Goal: Obtain resource: Download file/media

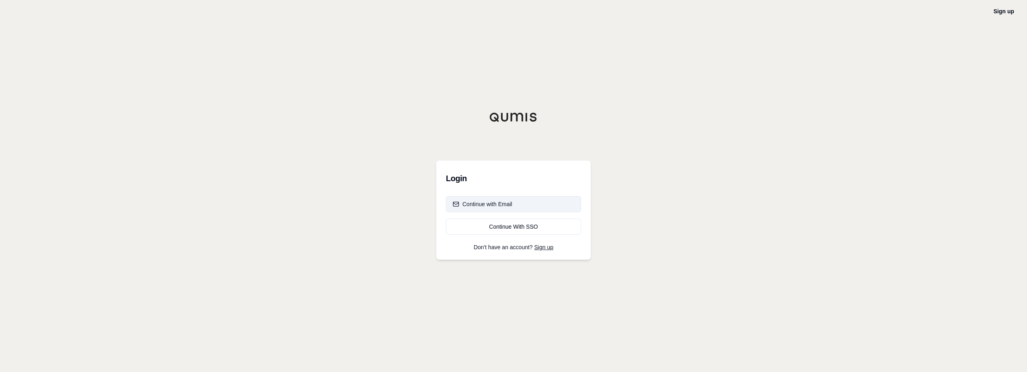
click at [505, 204] on div "Continue with Email" at bounding box center [483, 204] width 60 height 8
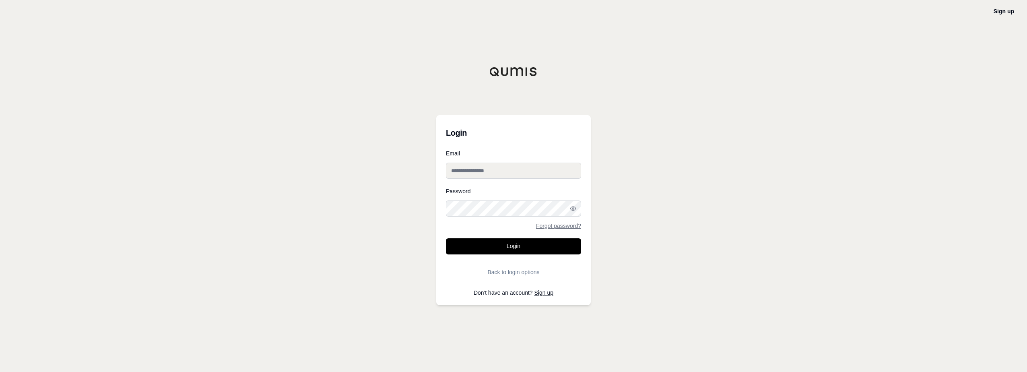
type input "**********"
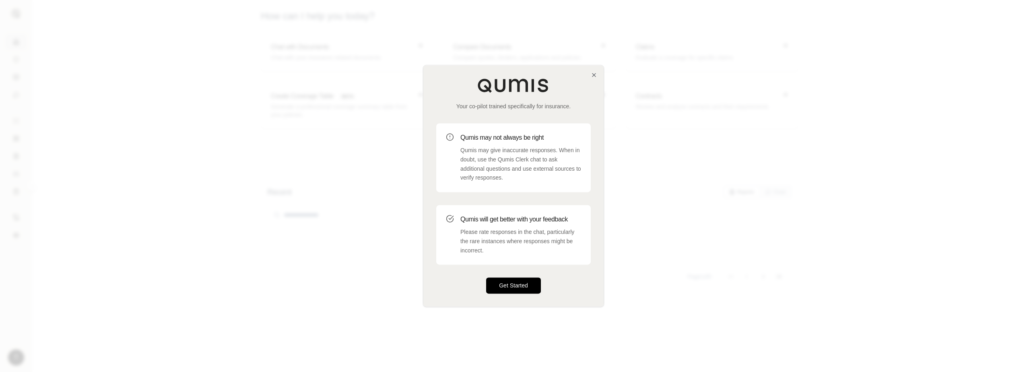
click at [514, 278] on button "Get Started" at bounding box center [513, 286] width 55 height 16
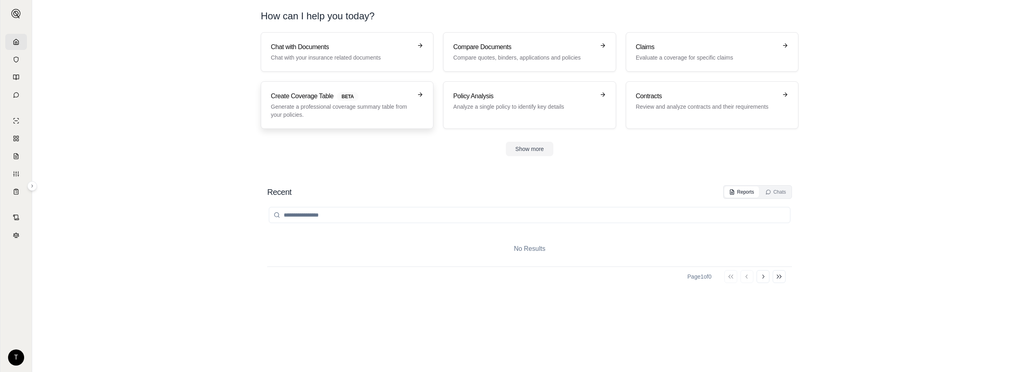
click at [339, 100] on span "BETA" at bounding box center [348, 96] width 22 height 9
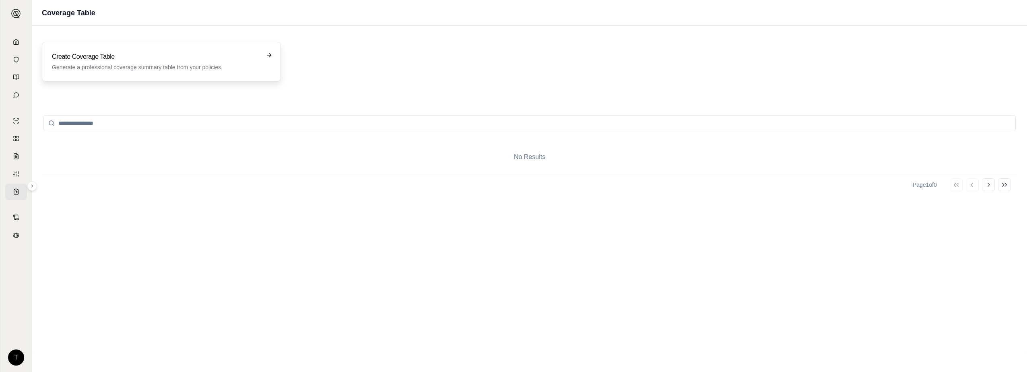
click at [270, 54] on icon at bounding box center [269, 55] width 6 height 6
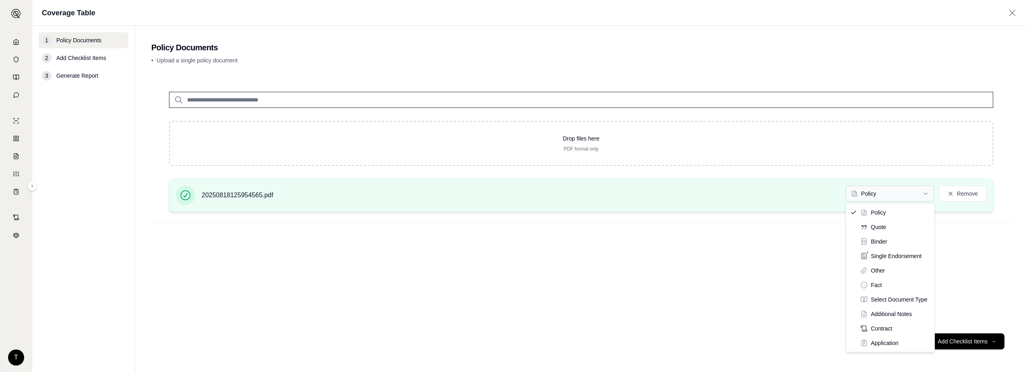
click at [929, 195] on html "T Coverage Table 1 Policy Documents 2 Add Checklist Items 3 Generate Report Pol…" at bounding box center [513, 186] width 1027 height 372
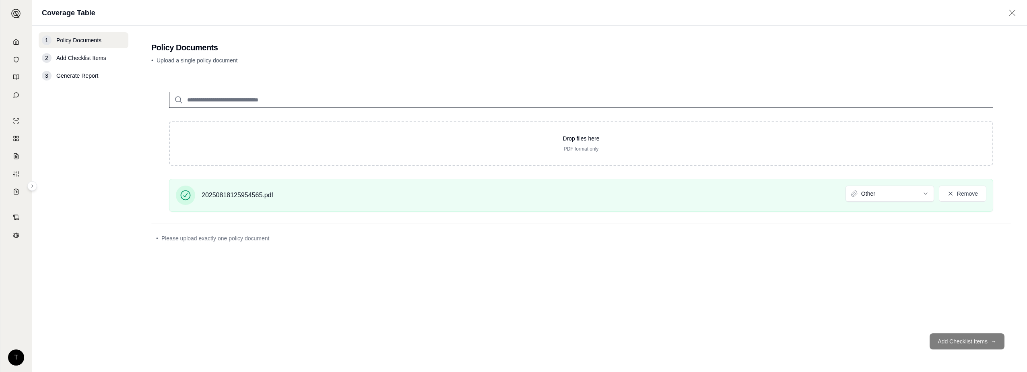
click at [87, 74] on span "Generate Report" at bounding box center [77, 76] width 42 height 8
click at [959, 337] on footer "Add Checklist Items →" at bounding box center [581, 341] width 860 height 29
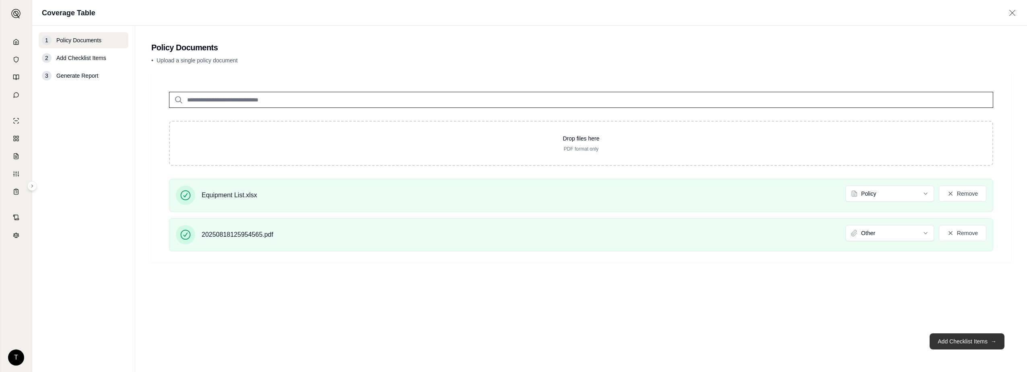
click at [952, 337] on button "Add Checklist Items →" at bounding box center [967, 341] width 75 height 16
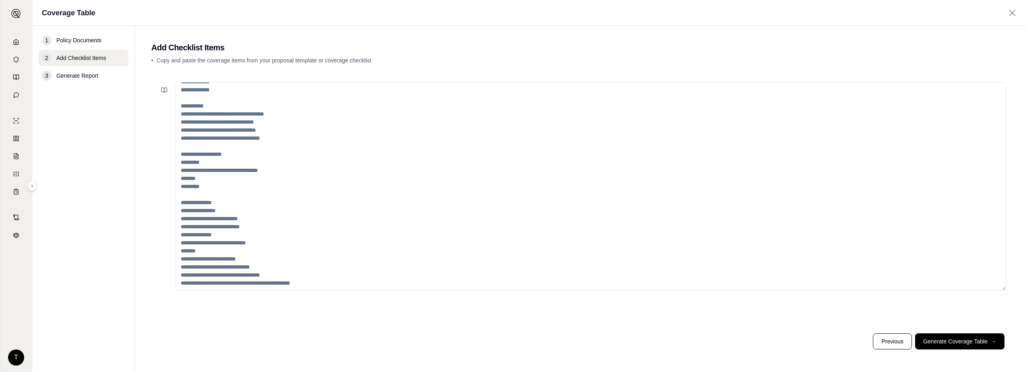
scroll to position [137, 0]
click at [84, 72] on span "Generate Report" at bounding box center [77, 76] width 42 height 8
drag, startPoint x: 85, startPoint y: 77, endPoint x: 82, endPoint y: 87, distance: 11.0
click at [85, 77] on span "Generate Report" at bounding box center [77, 76] width 42 height 8
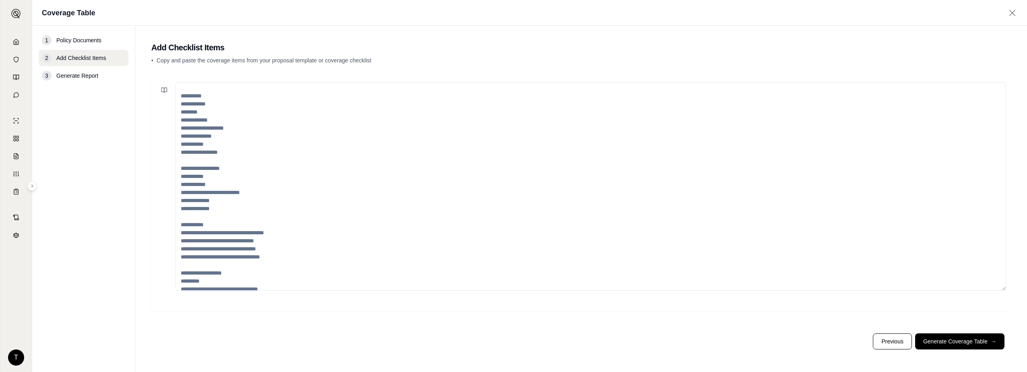
scroll to position [0, 0]
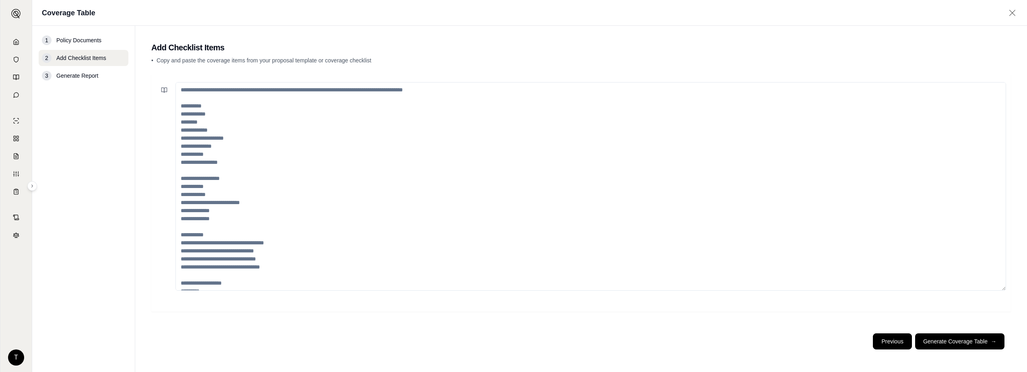
click at [891, 337] on button "Previous" at bounding box center [892, 341] width 39 height 16
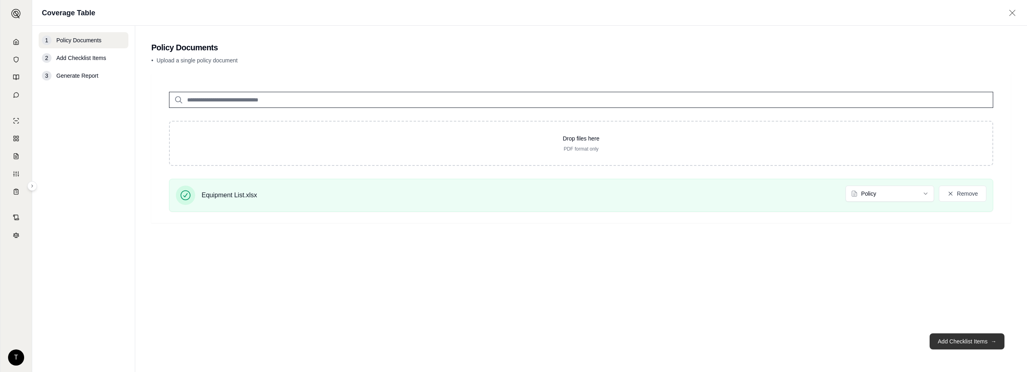
click at [965, 339] on button "Add Checklist Items →" at bounding box center [967, 341] width 75 height 16
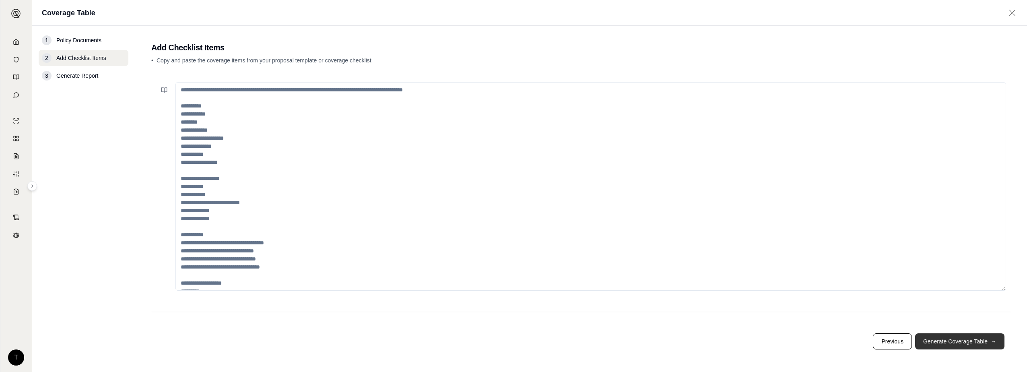
drag, startPoint x: 952, startPoint y: 339, endPoint x: 948, endPoint y: 341, distance: 4.6
click at [952, 340] on button "Generate Coverage Table →" at bounding box center [959, 341] width 89 height 16
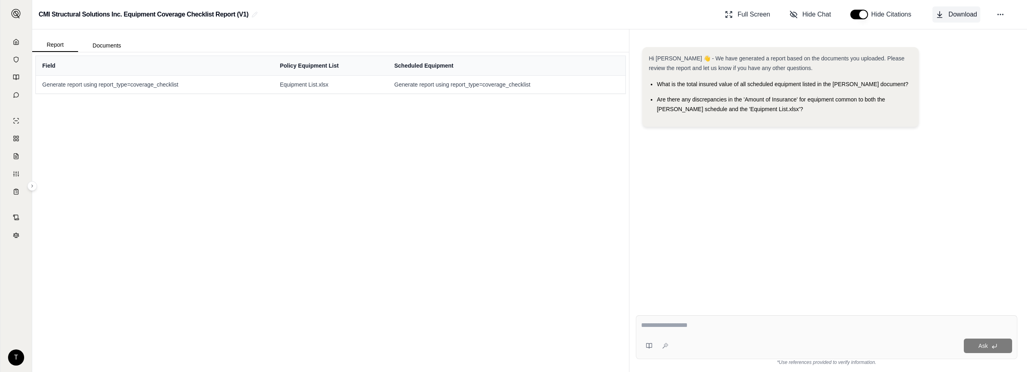
click at [958, 15] on span "Download" at bounding box center [963, 15] width 29 height 10
click at [649, 326] on textarea at bounding box center [826, 325] width 371 height 10
click at [648, 323] on textarea at bounding box center [826, 325] width 371 height 10
type textarea "*"
type textarea "**********"
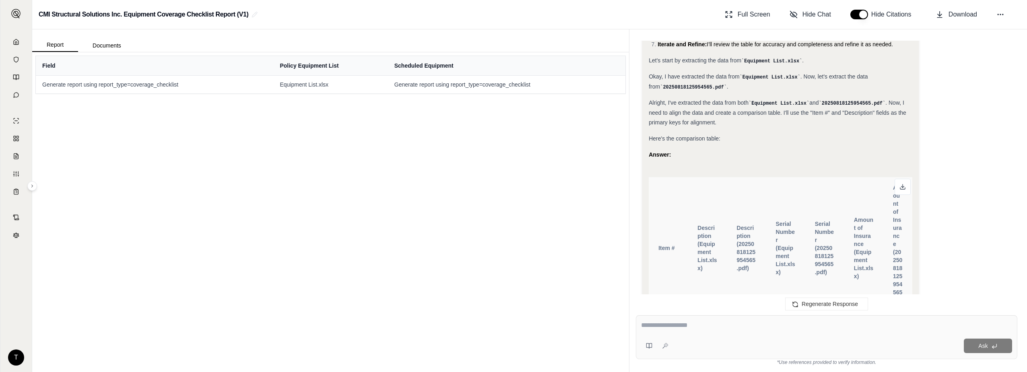
scroll to position [300, 0]
